Goal: Find specific page/section: Find specific page/section

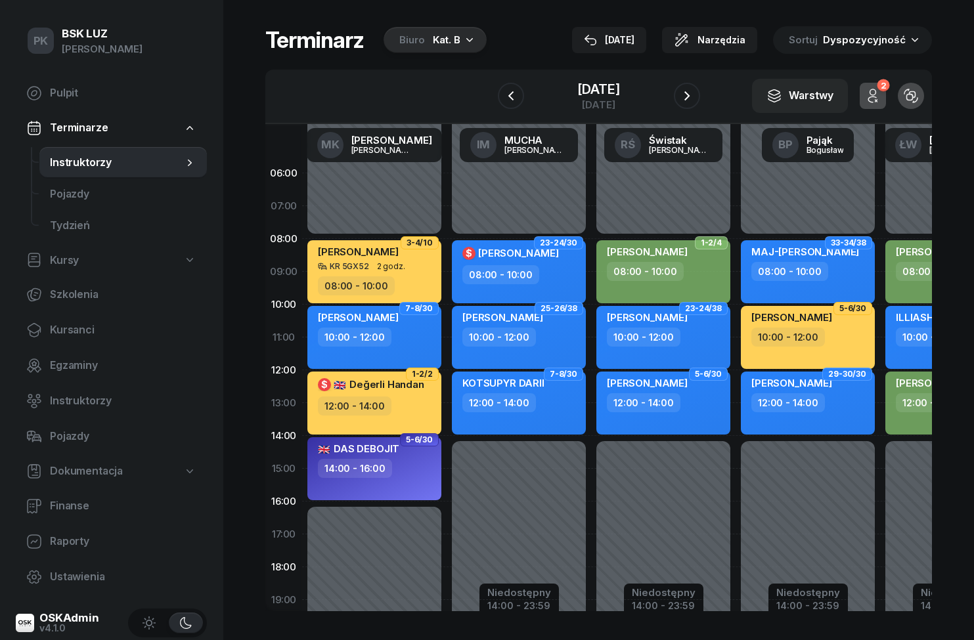
scroll to position [-8, 0]
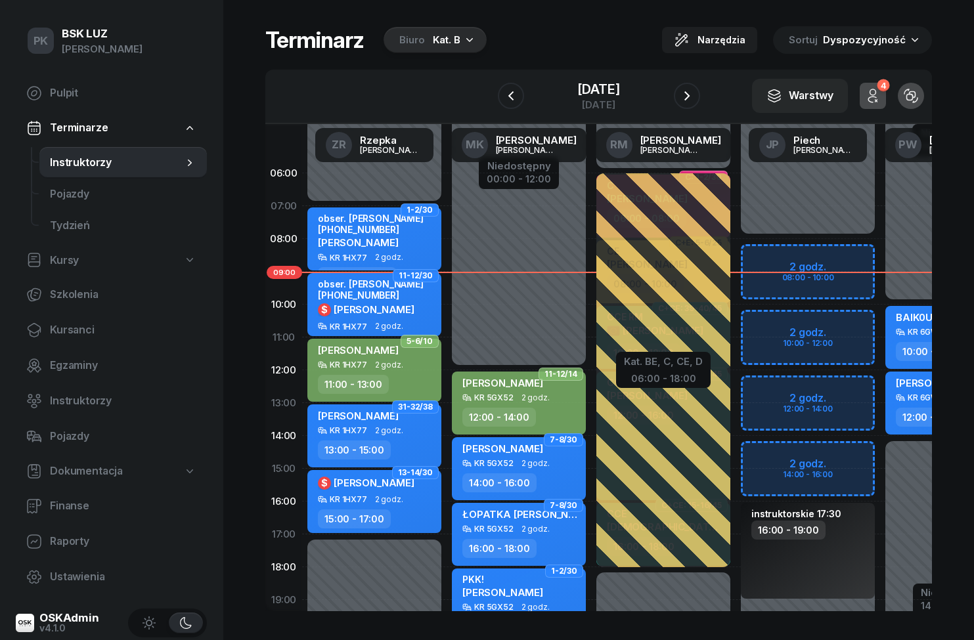
click at [503, 98] on icon "button" at bounding box center [511, 96] width 16 height 16
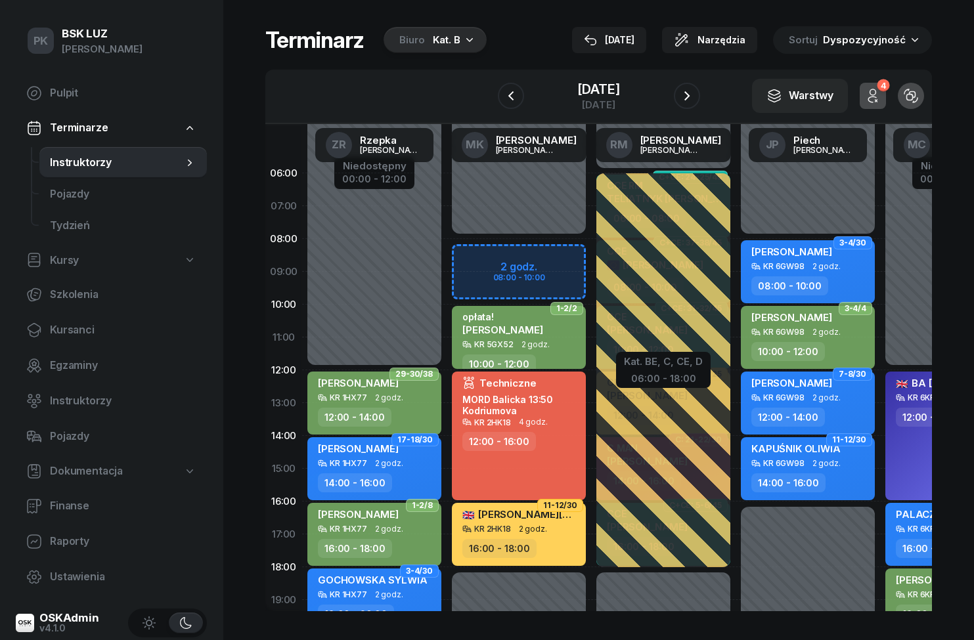
click at [456, 35] on div "Kat. B" at bounding box center [447, 40] width 28 height 16
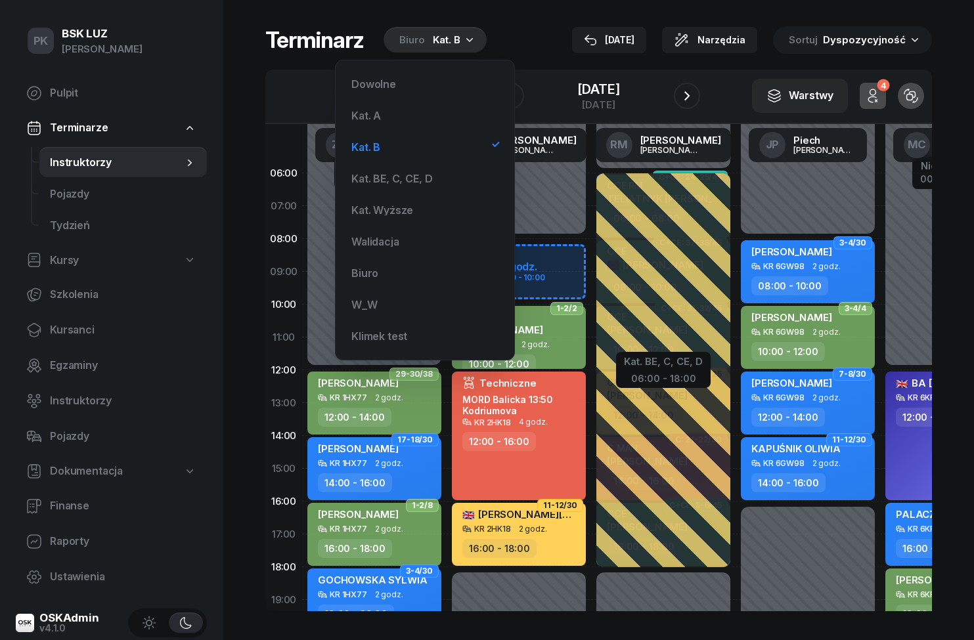
click at [408, 123] on div "Kat. A" at bounding box center [425, 115] width 158 height 26
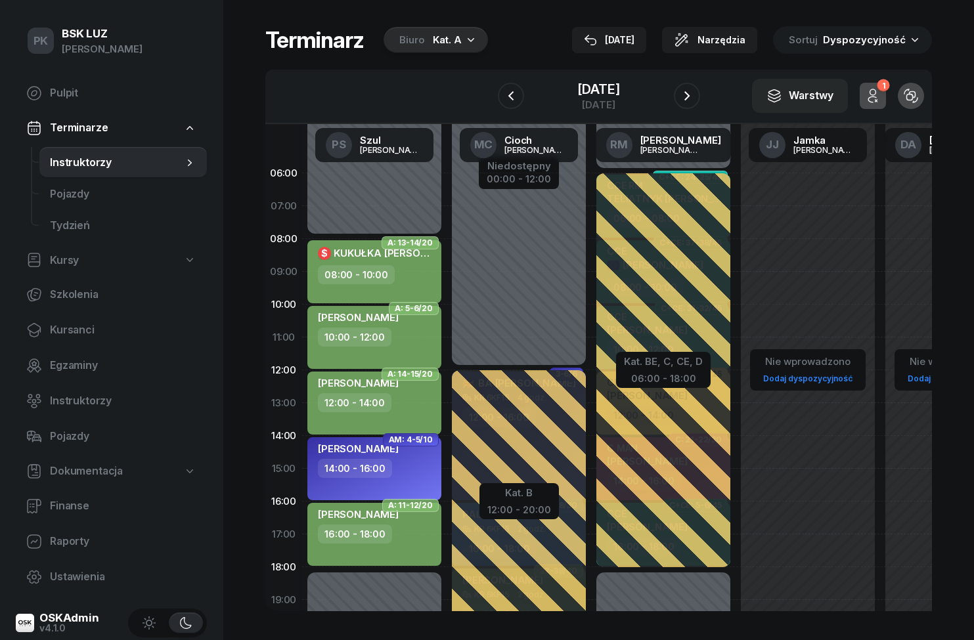
click at [694, 95] on icon "button" at bounding box center [687, 96] width 16 height 16
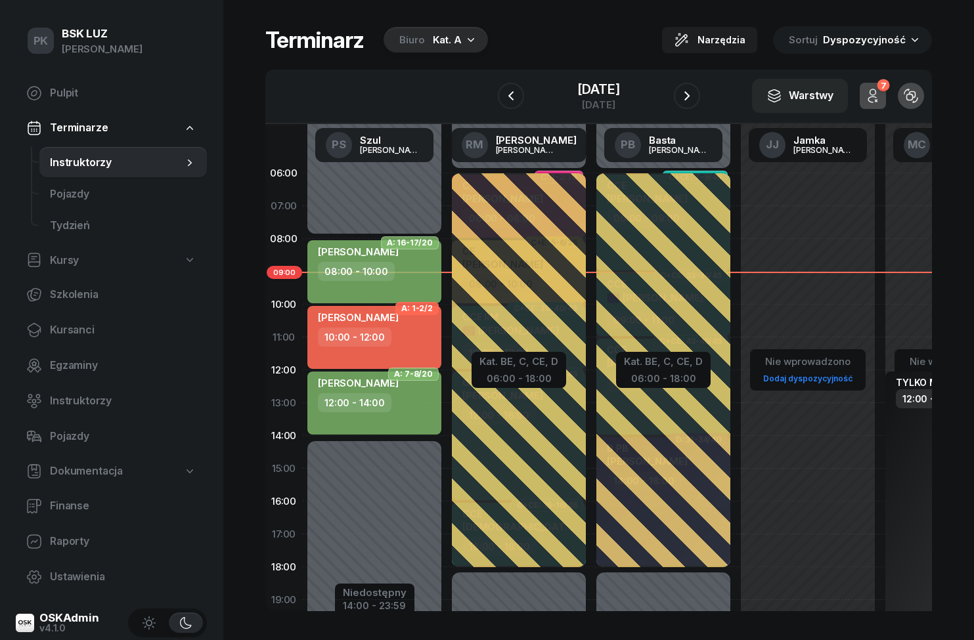
click at [694, 95] on icon "button" at bounding box center [687, 96] width 16 height 16
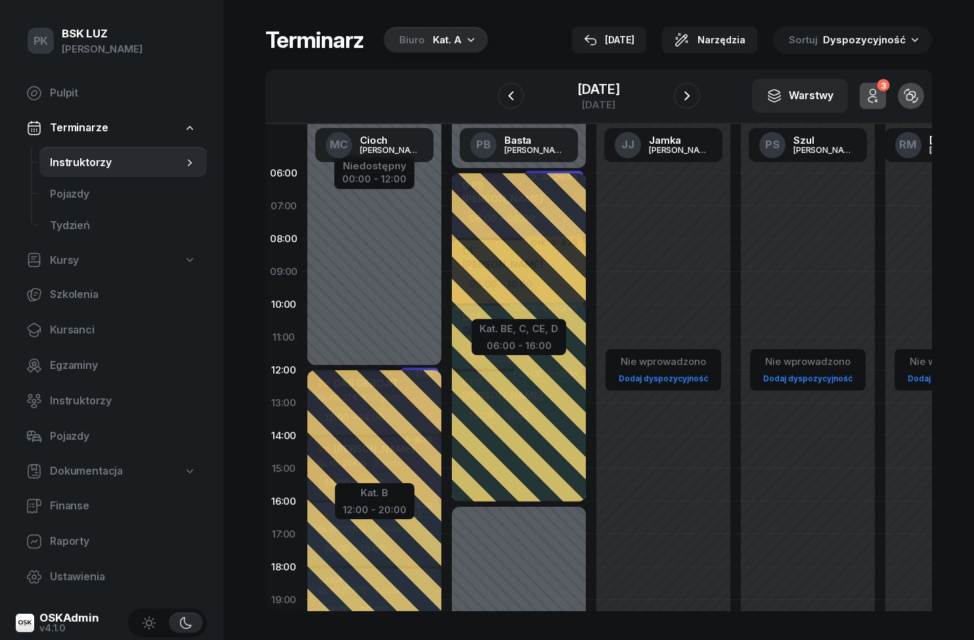
click at [695, 102] on icon "button" at bounding box center [687, 96] width 16 height 16
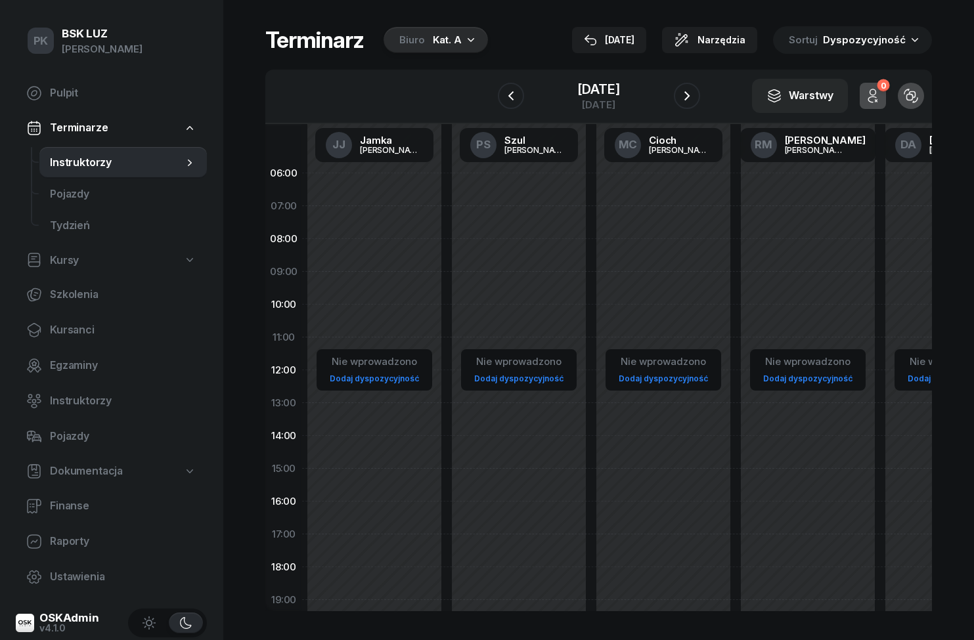
click at [695, 100] on icon "button" at bounding box center [687, 96] width 16 height 16
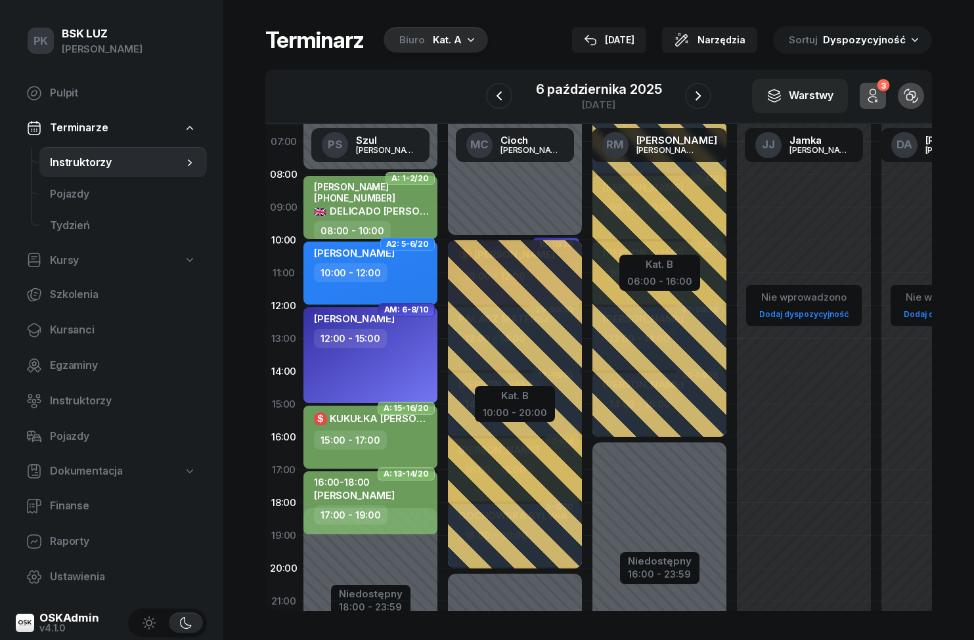
scroll to position [65, 0]
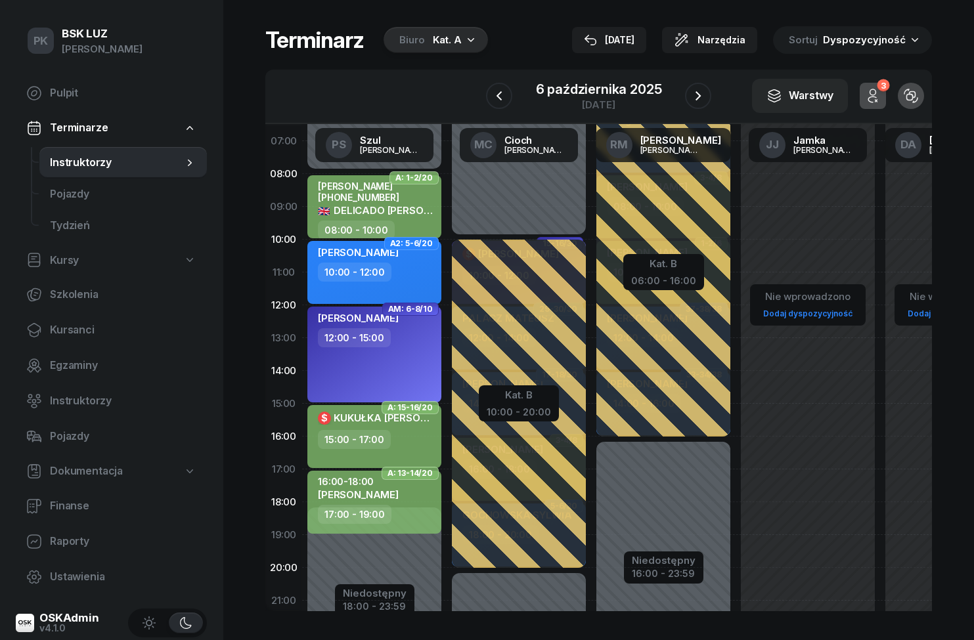
click at [458, 41] on div "Kat. A" at bounding box center [447, 40] width 29 height 16
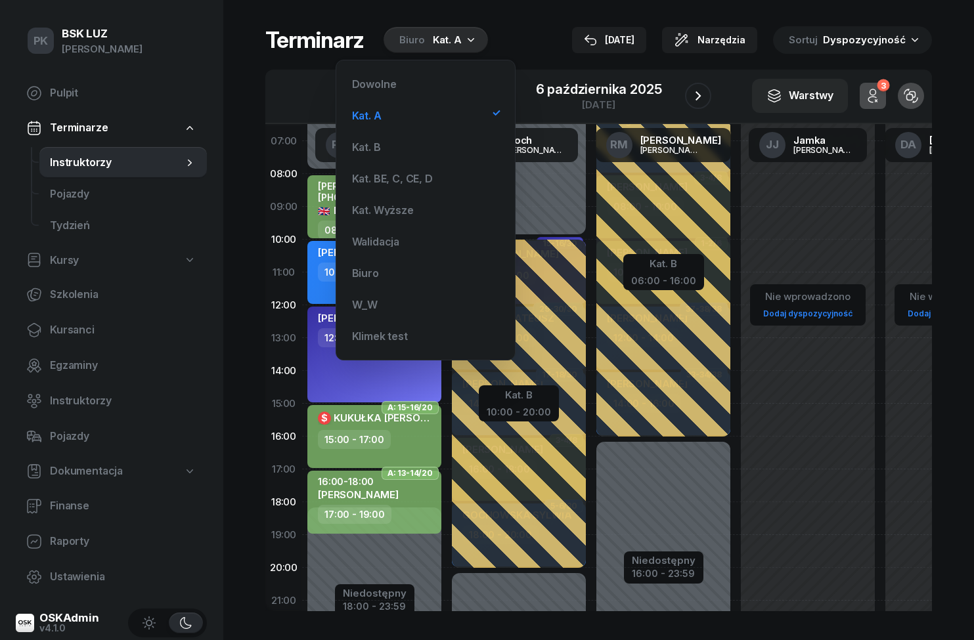
click at [421, 179] on div "Kat. BE, C, CE, D" at bounding box center [392, 178] width 81 height 11
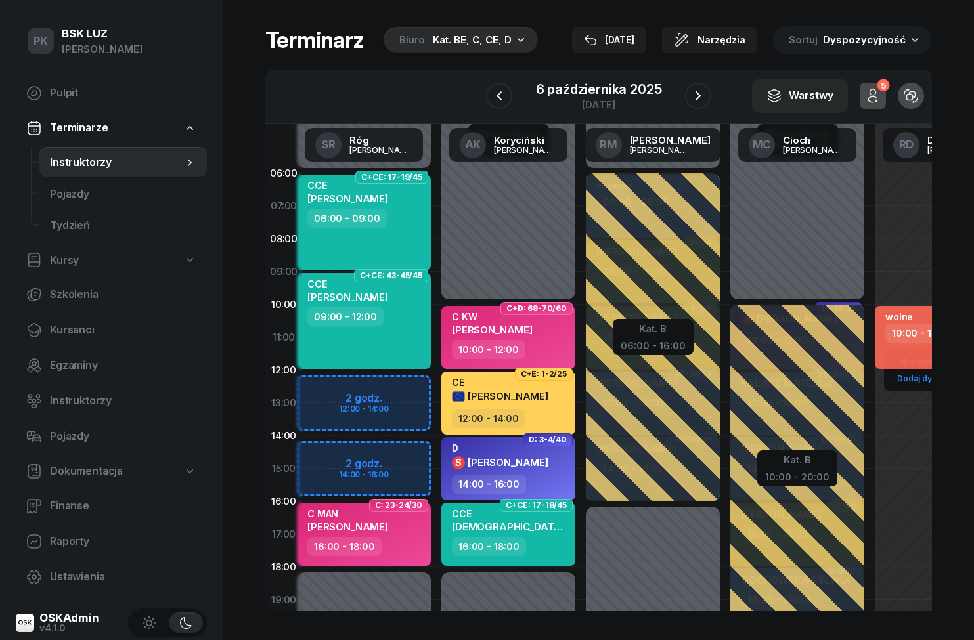
scroll to position [0, 0]
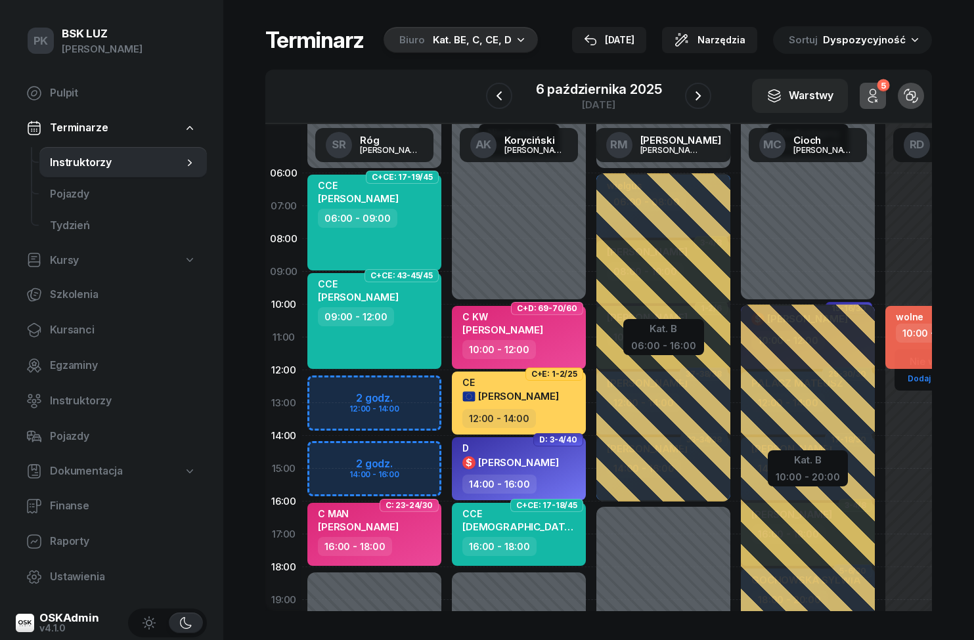
click at [620, 41] on div "[DATE]" at bounding box center [609, 40] width 51 height 16
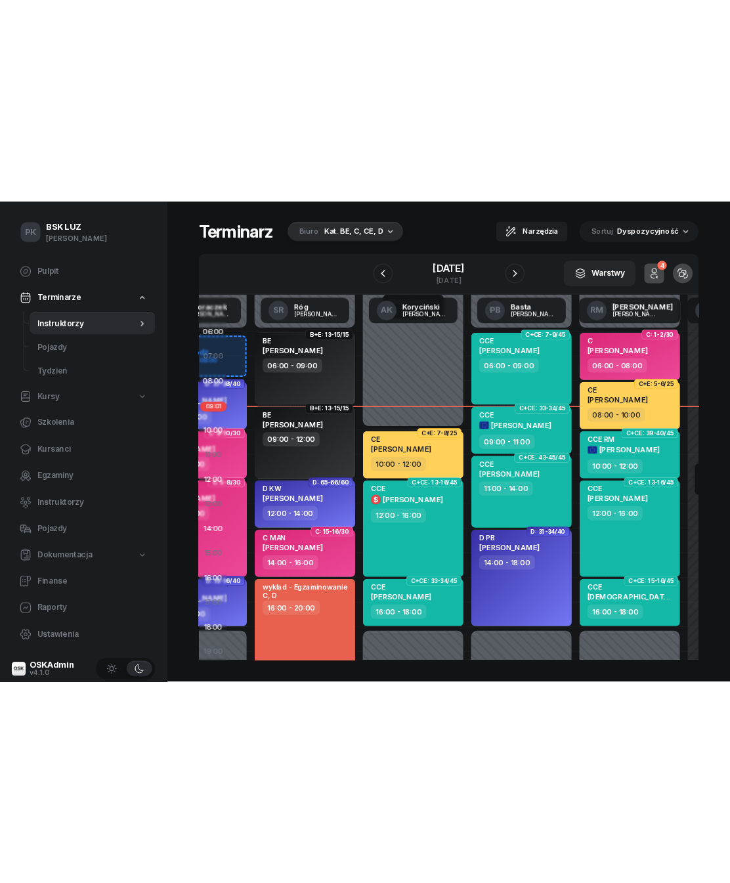
scroll to position [0, 130]
